Goal: Information Seeking & Learning: Learn about a topic

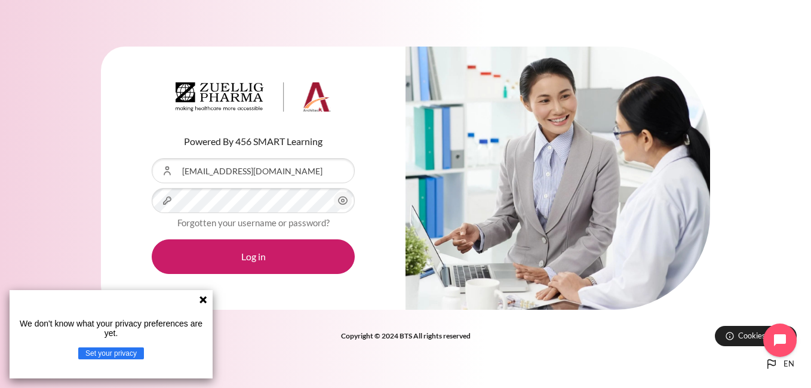
click at [205, 298] on icon at bounding box center [203, 299] width 7 height 7
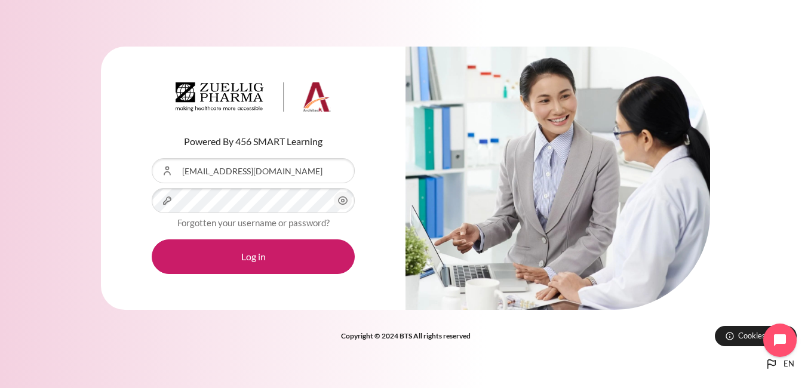
click at [342, 200] on circle "Content" at bounding box center [343, 201] width 3 height 3
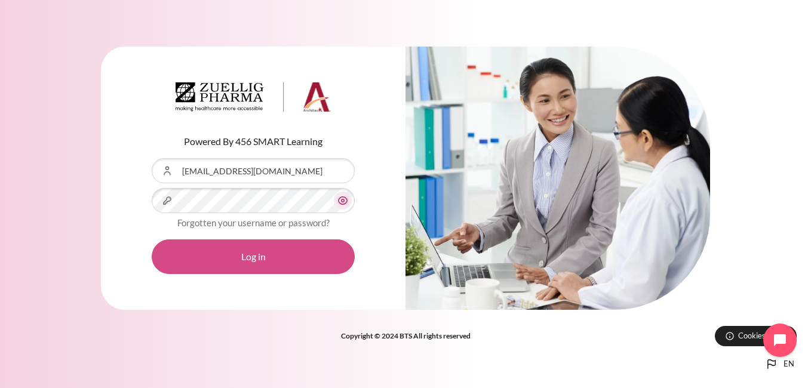
click at [276, 256] on button "Log in" at bounding box center [253, 257] width 203 height 35
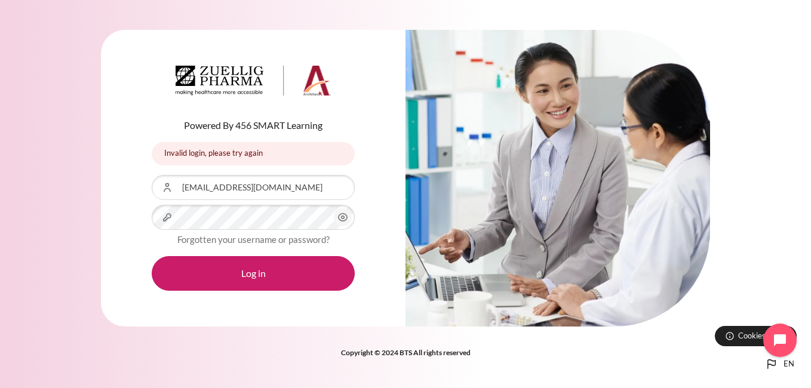
click at [341, 217] on icon "Content" at bounding box center [343, 217] width 14 height 14
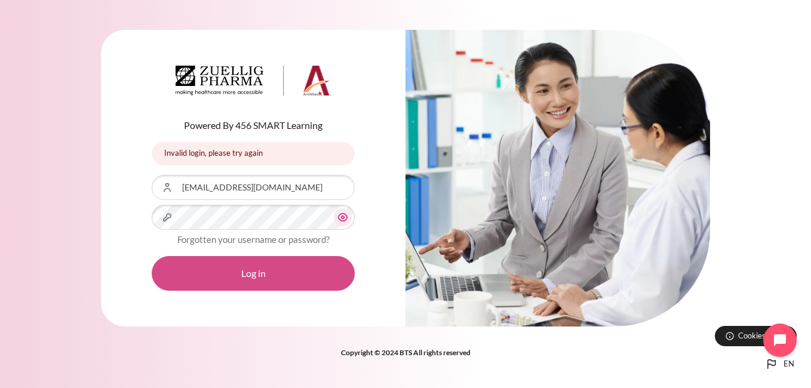
click at [279, 272] on button "Log in" at bounding box center [253, 273] width 203 height 35
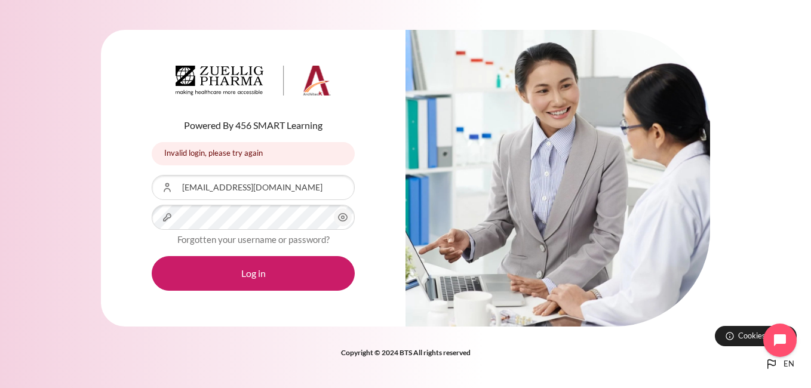
click at [348, 217] on icon "Content" at bounding box center [343, 217] width 14 height 14
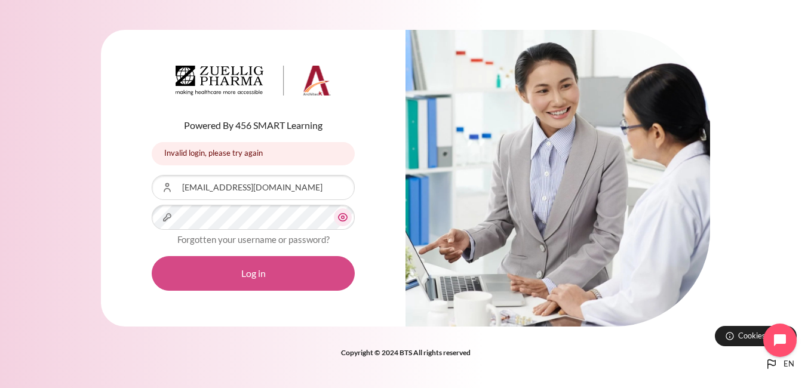
click at [274, 265] on button "Log in" at bounding box center [253, 273] width 203 height 35
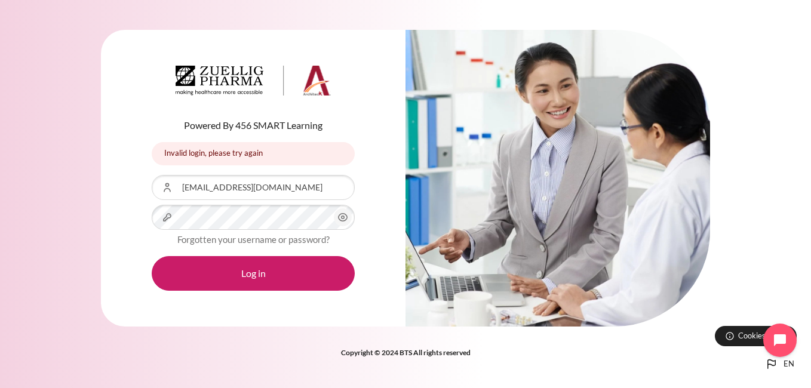
click at [348, 217] on icon "Content" at bounding box center [343, 217] width 14 height 14
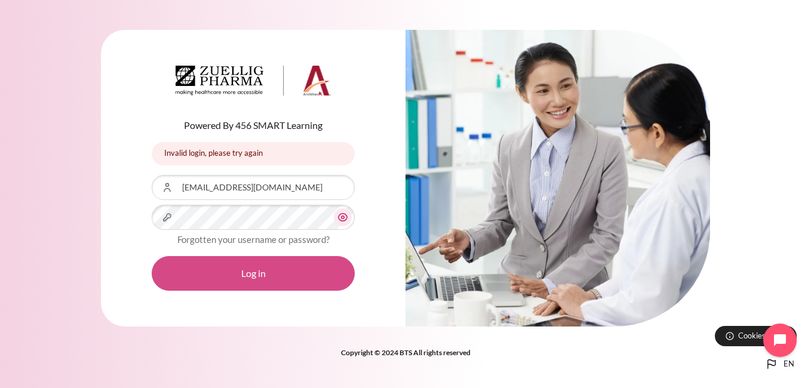
click at [263, 273] on button "Log in" at bounding box center [253, 273] width 203 height 35
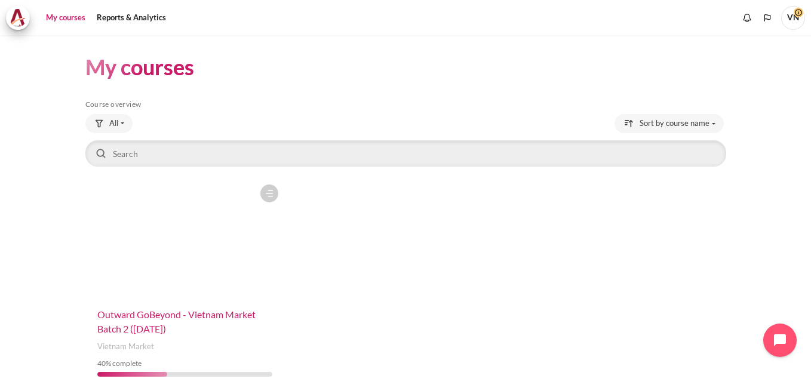
scroll to position [48, 0]
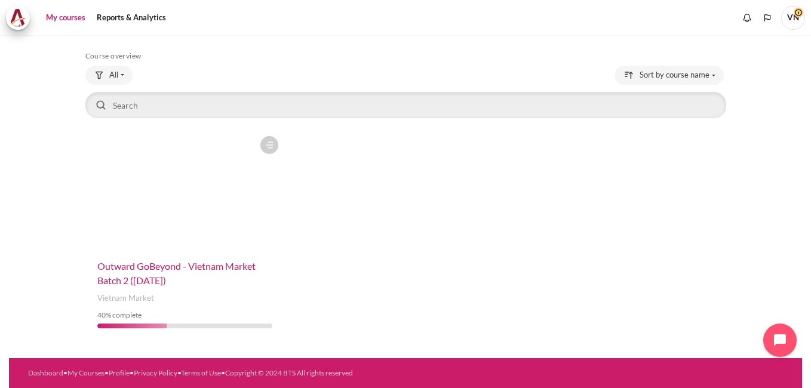
click at [148, 268] on span "Outward GoBeyond - Vietnam Market Batch 2 ([DATE])" at bounding box center [176, 273] width 158 height 26
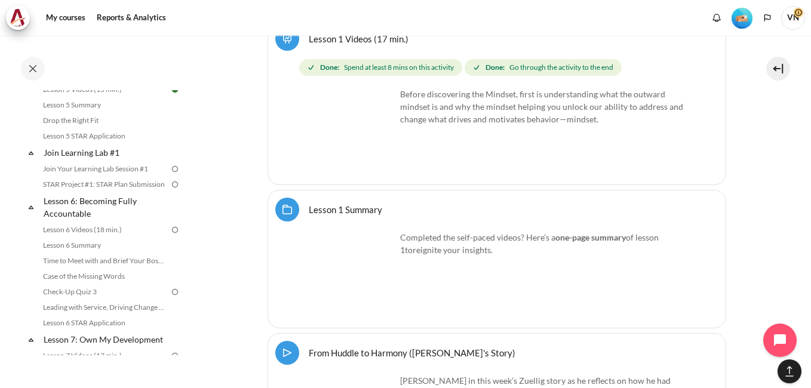
scroll to position [597, 0]
click at [76, 216] on link "Lesson 6: Becoming Fully Accountable" at bounding box center [106, 206] width 128 height 29
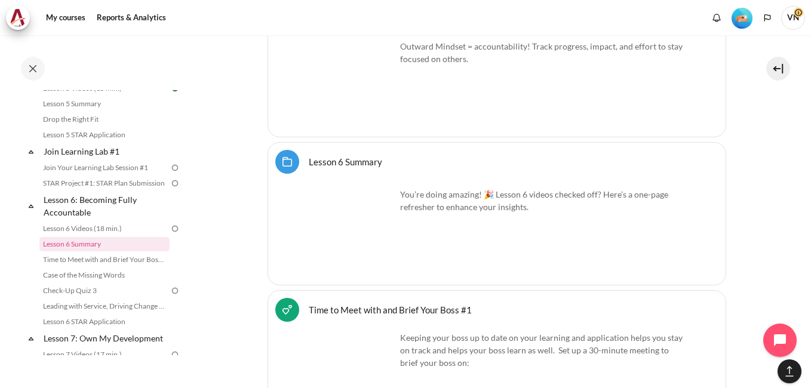
scroll to position [8315, 0]
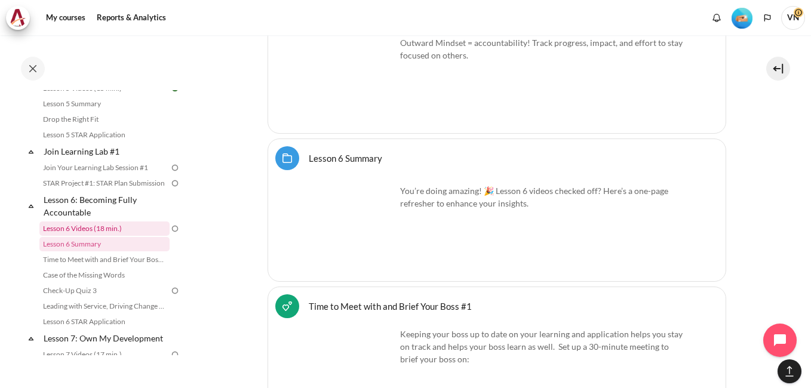
click at [90, 236] on link "Lesson 6 Videos (18 min.)" at bounding box center [104, 229] width 130 height 14
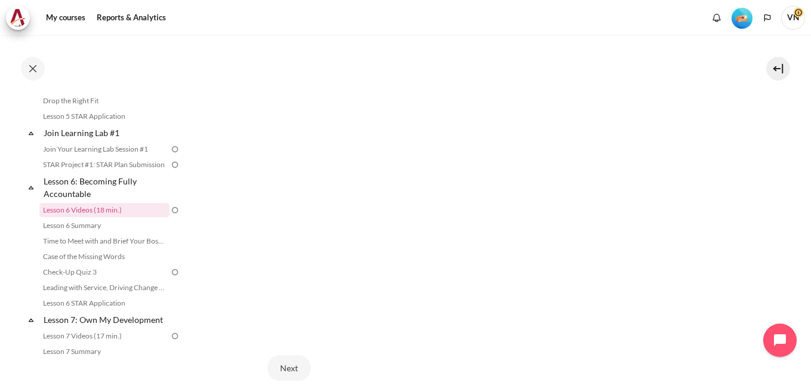
scroll to position [478, 0]
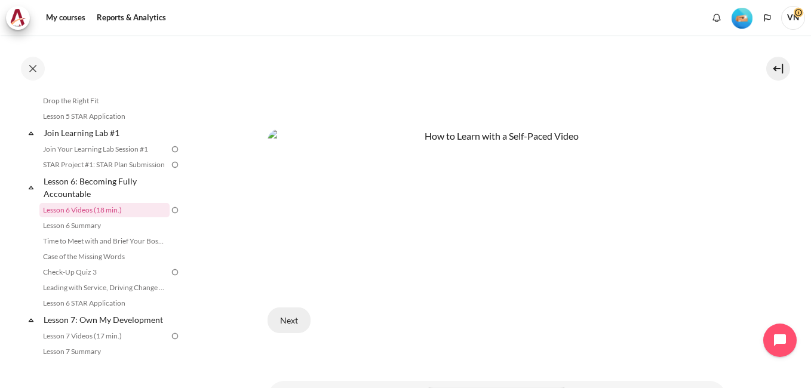
click at [286, 312] on button "Next" at bounding box center [289, 320] width 43 height 25
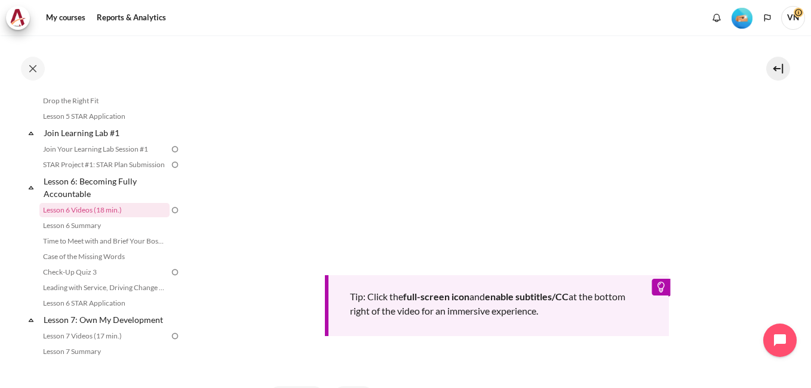
scroll to position [239, 0]
